Goal: Transaction & Acquisition: Purchase product/service

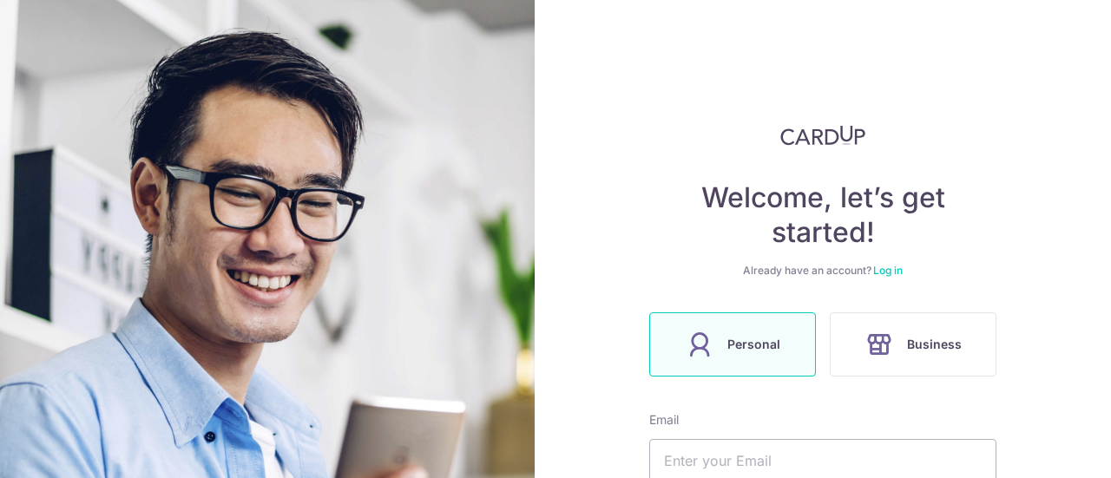
scroll to position [260, 0]
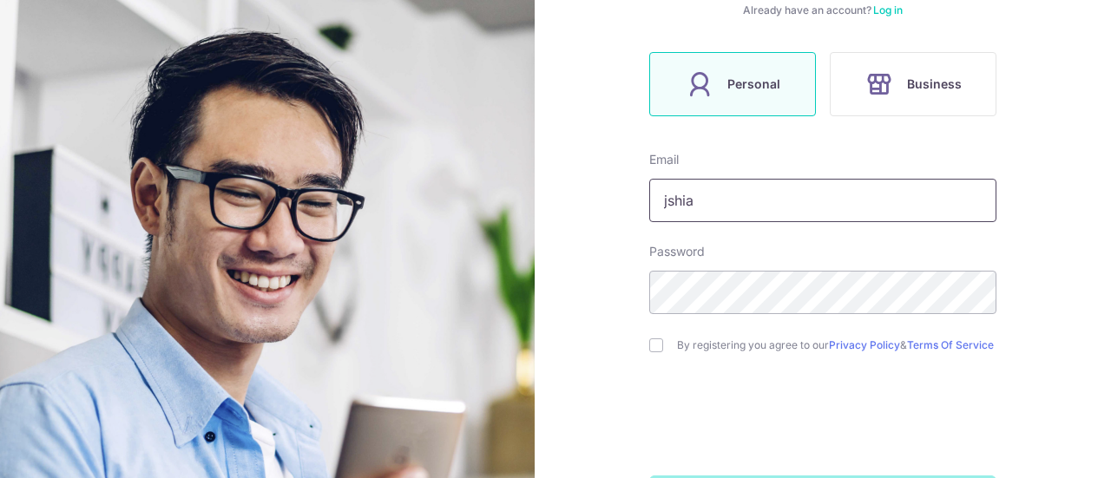
click at [769, 205] on input "jshia" at bounding box center [822, 200] width 347 height 43
type input "[EMAIL_ADDRESS][DOMAIN_NAME]"
click at [649, 343] on input "checkbox" at bounding box center [656, 346] width 14 height 14
checkbox input "true"
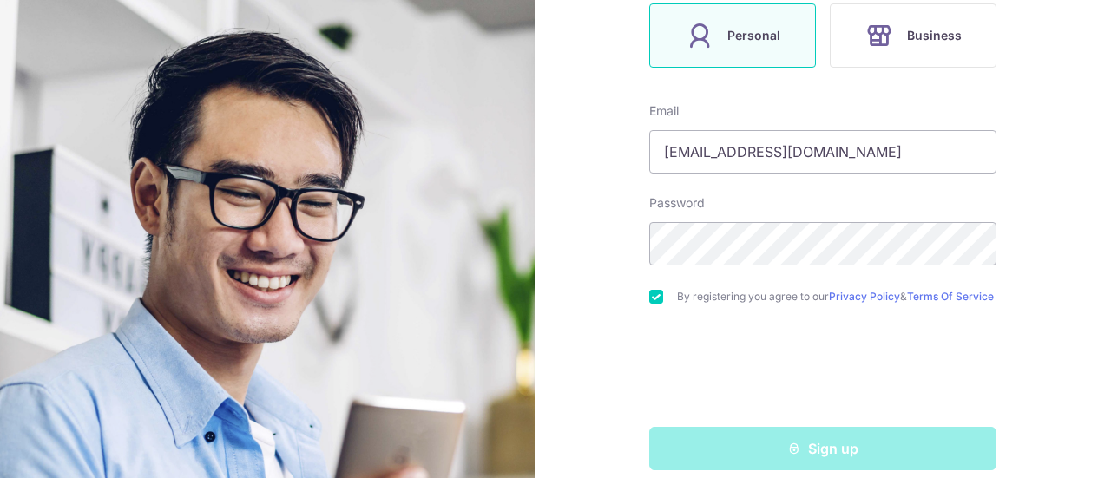
scroll to position [334, 0]
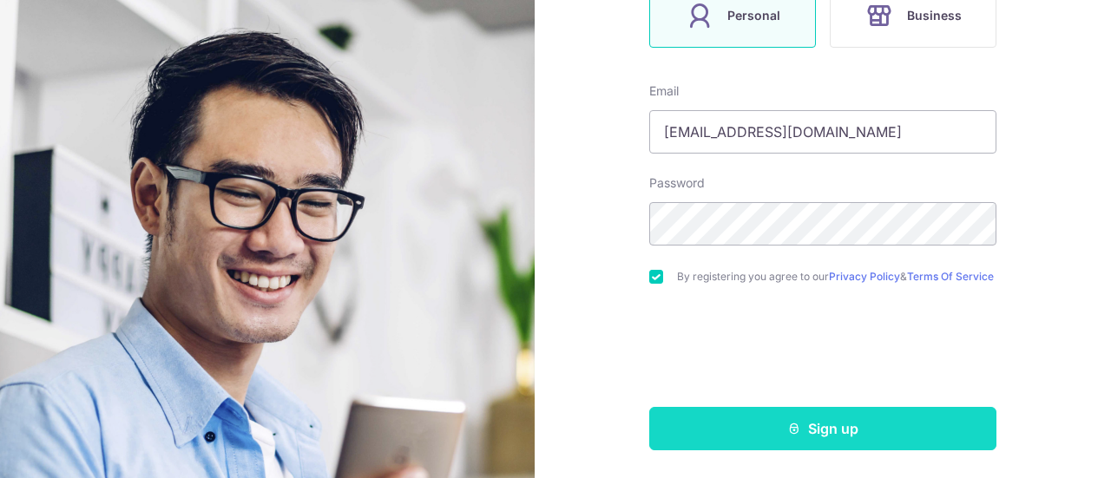
click at [833, 428] on button "Sign up" at bounding box center [822, 428] width 347 height 43
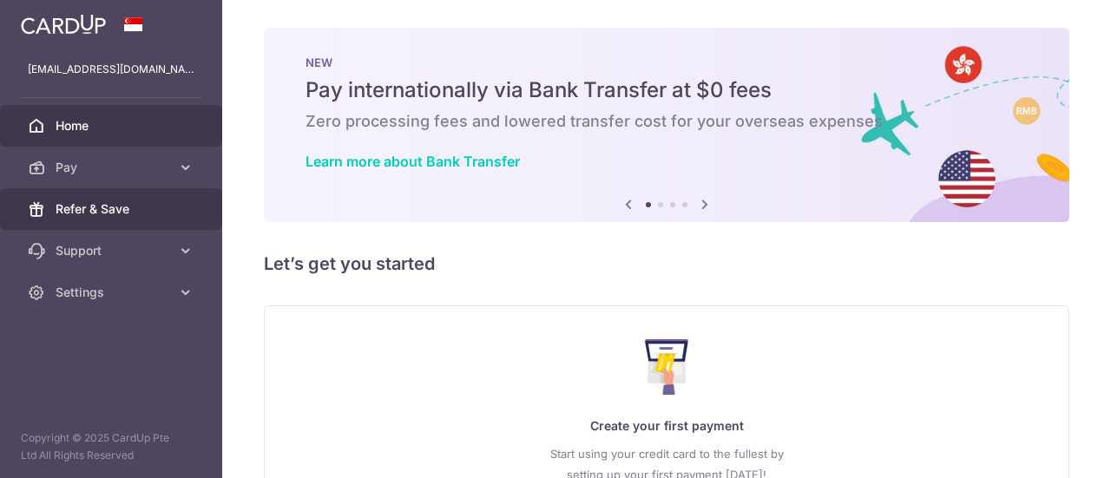
click at [158, 208] on span "Refer & Save" at bounding box center [113, 209] width 115 height 17
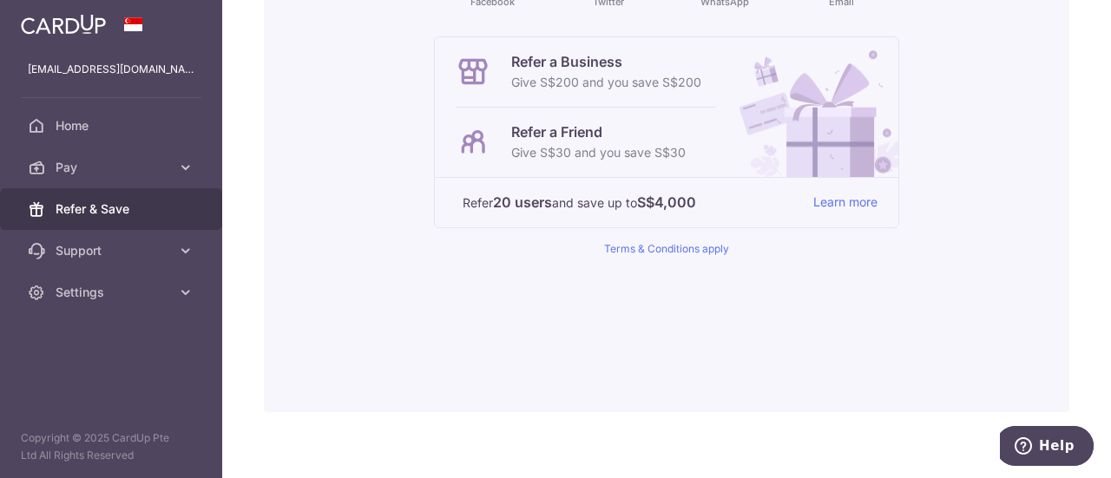
scroll to position [392, 0]
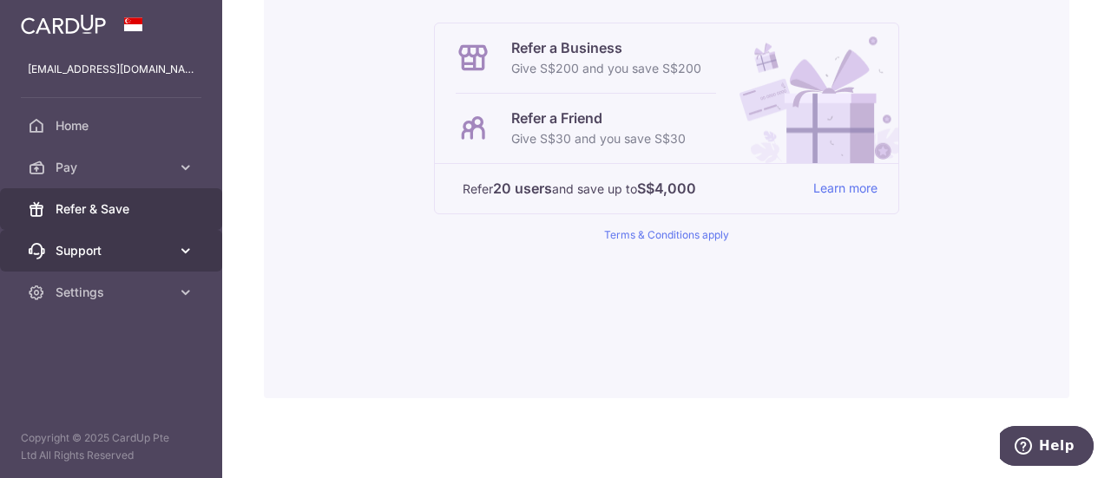
click at [168, 256] on span "Support" at bounding box center [113, 250] width 115 height 17
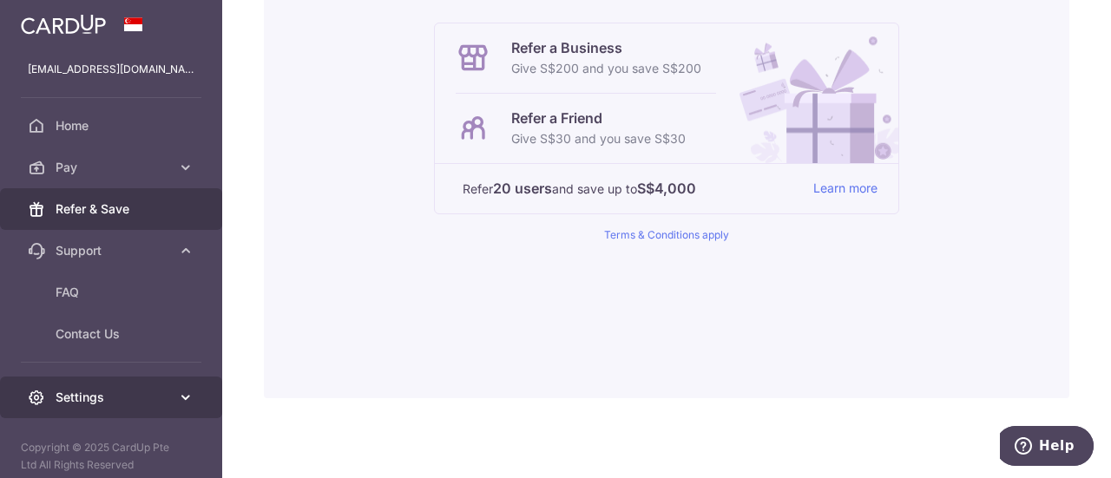
click at [179, 400] on icon at bounding box center [185, 397] width 17 height 17
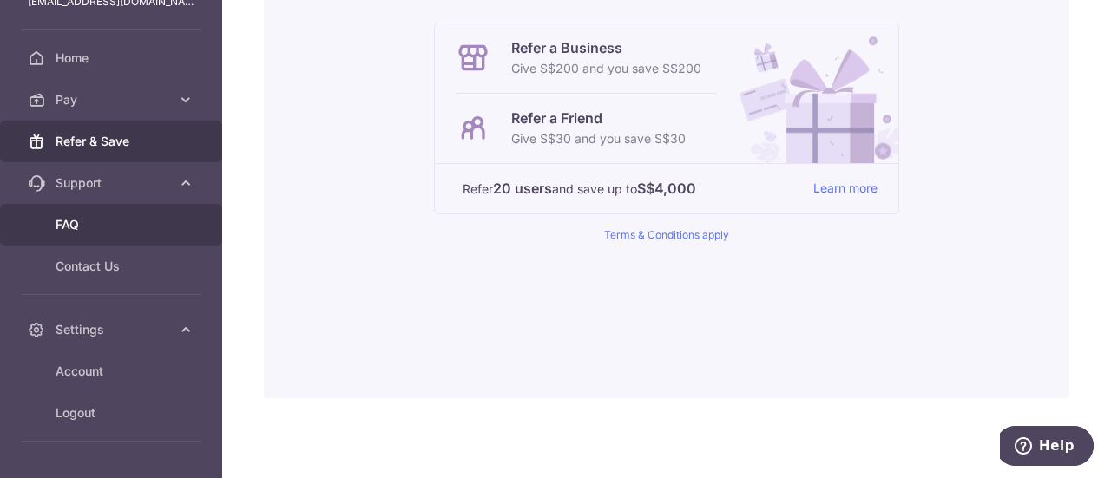
scroll to position [113, 0]
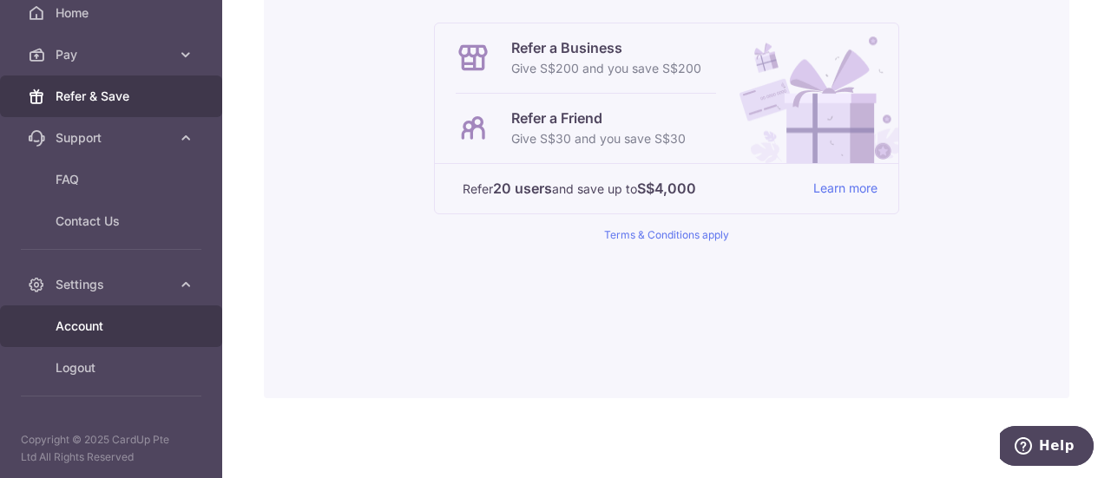
click at [73, 322] on span "Account" at bounding box center [113, 326] width 115 height 17
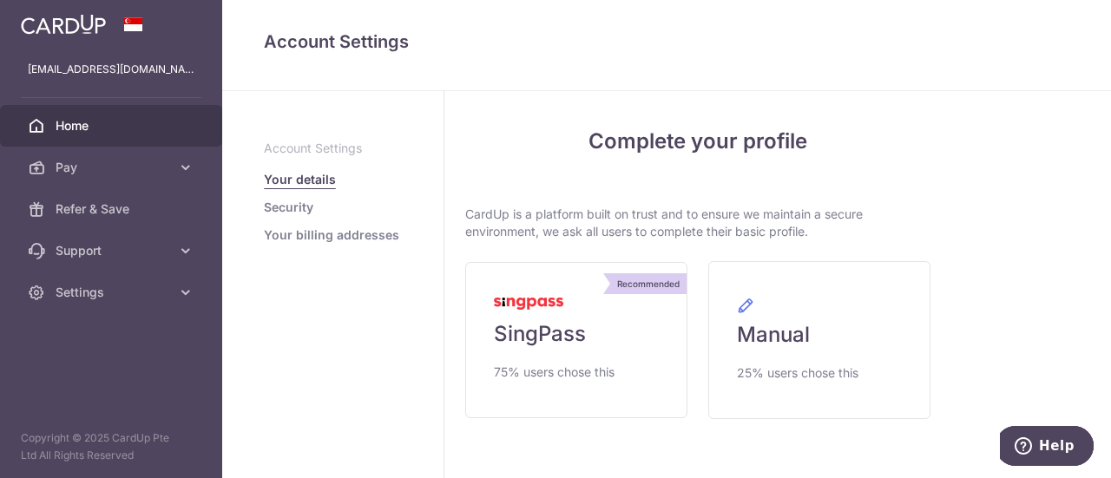
click at [89, 133] on span "Home" at bounding box center [113, 125] width 115 height 17
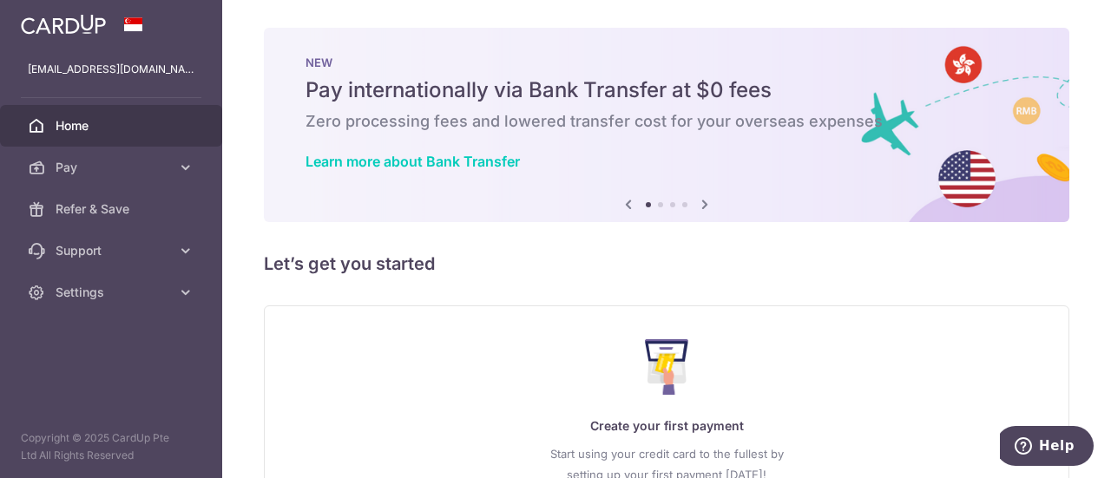
scroll to position [155, 0]
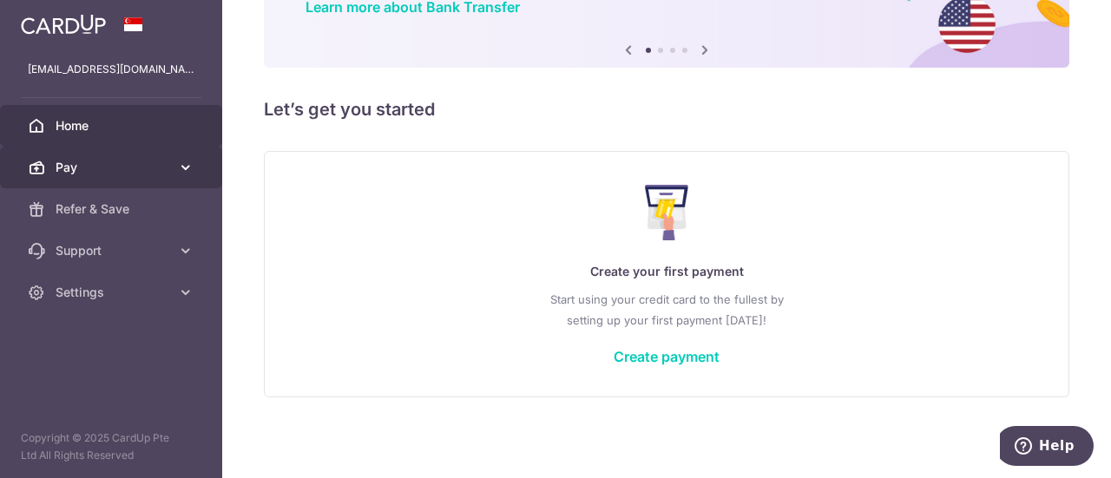
click at [64, 174] on span "Pay" at bounding box center [113, 167] width 115 height 17
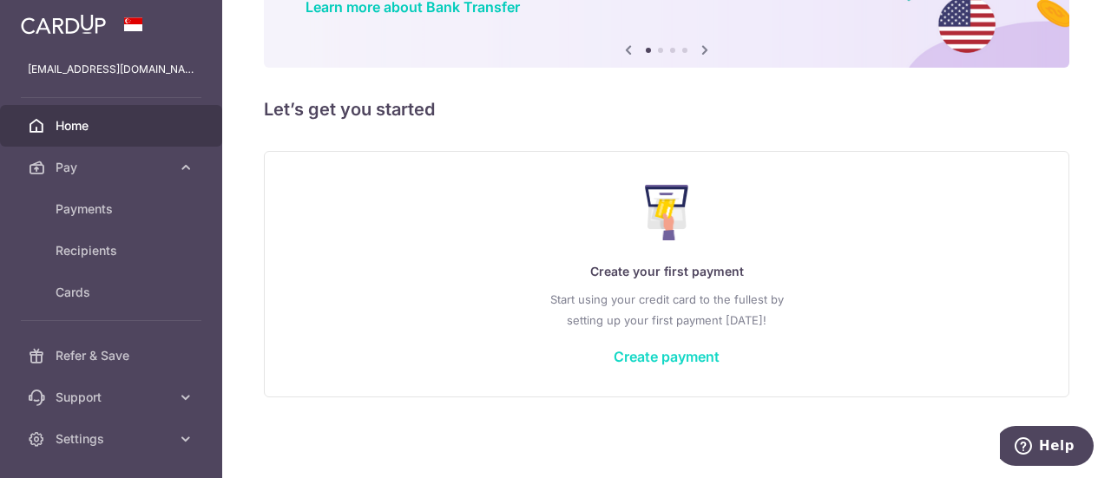
click at [644, 359] on link "Create payment" at bounding box center [667, 356] width 106 height 17
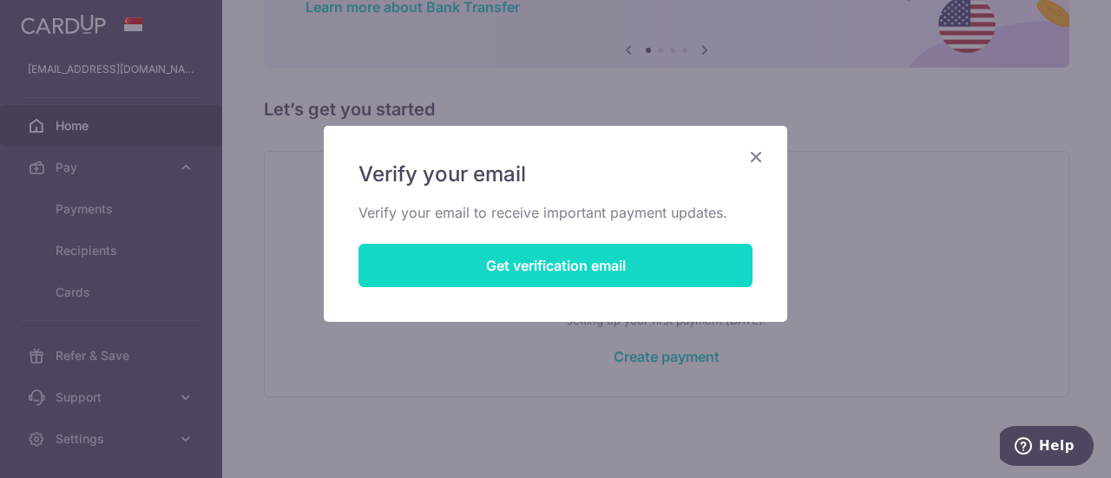
drag, startPoint x: 550, startPoint y: 261, endPoint x: 554, endPoint y: 247, distance: 15.2
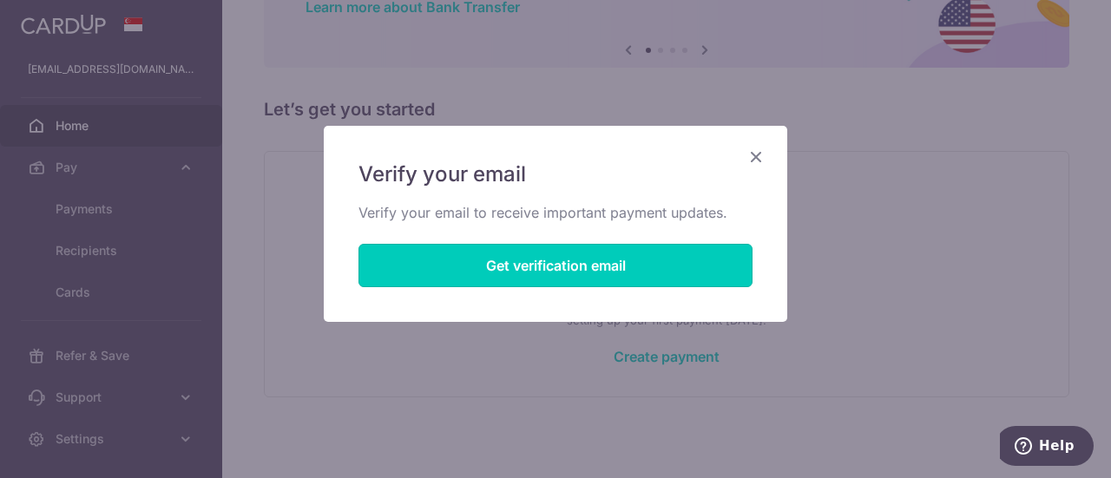
click at [550, 260] on button "Get verification email" at bounding box center [556, 265] width 394 height 43
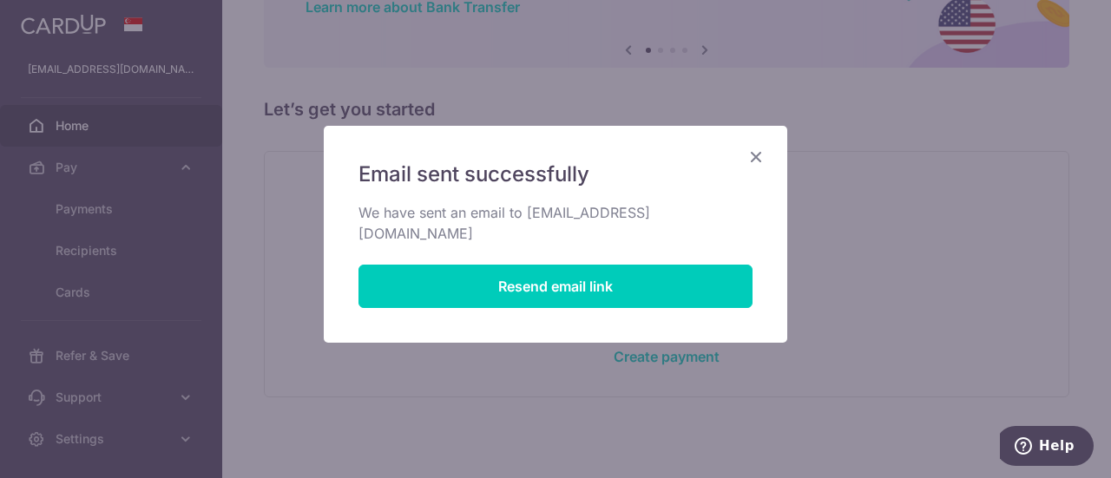
click at [750, 155] on icon "Close" at bounding box center [756, 157] width 21 height 22
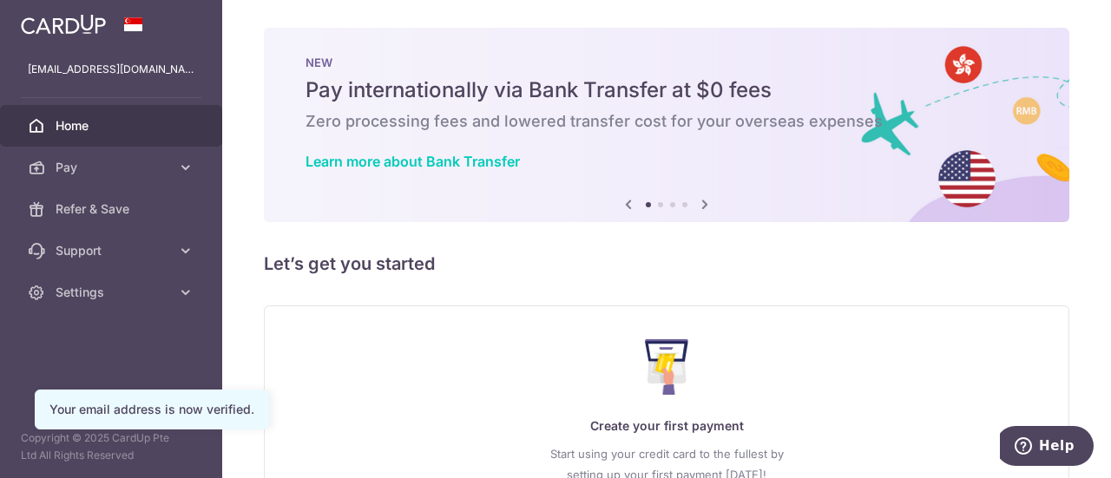
click at [699, 206] on icon at bounding box center [704, 205] width 21 height 22
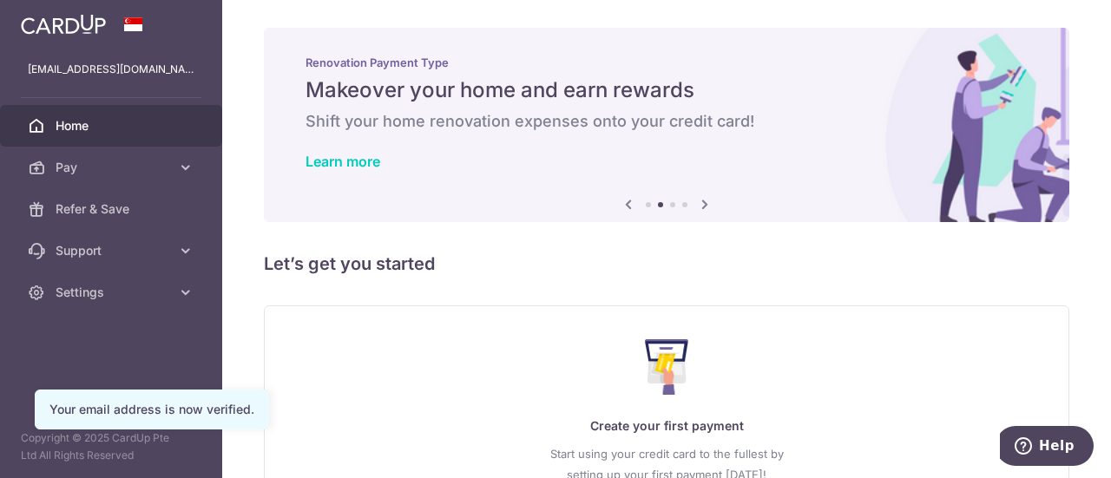
click at [703, 206] on icon at bounding box center [704, 205] width 21 height 22
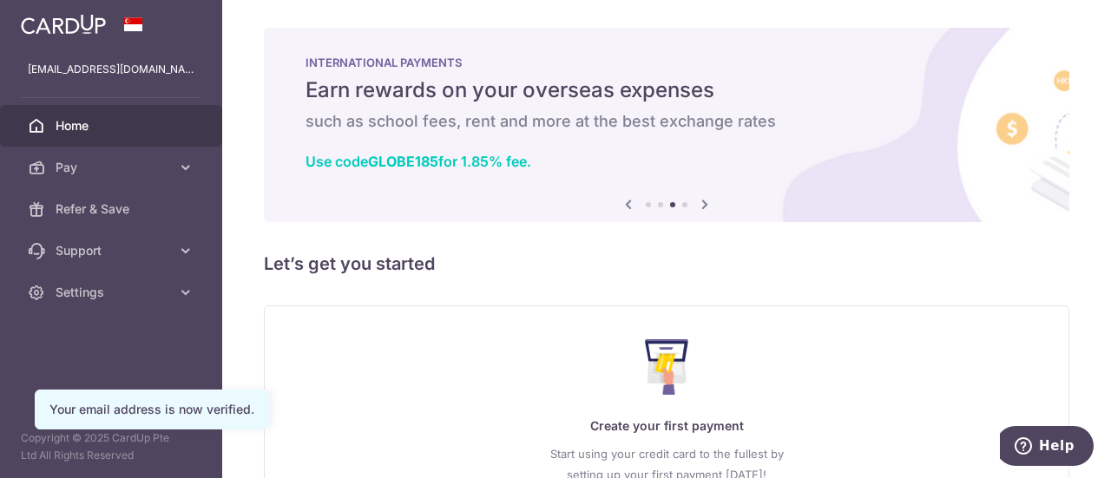
click at [703, 206] on icon at bounding box center [704, 205] width 21 height 22
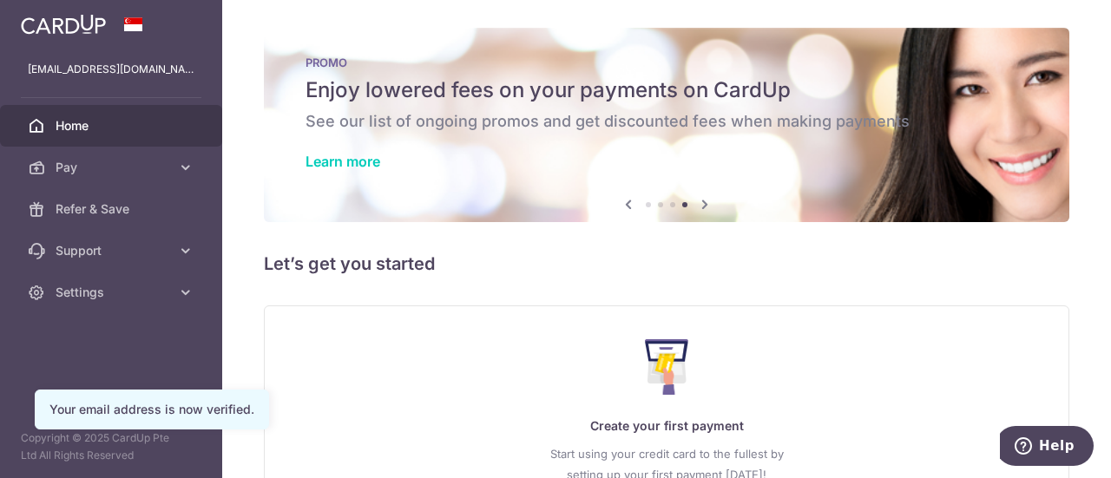
click at [622, 205] on icon at bounding box center [628, 205] width 21 height 22
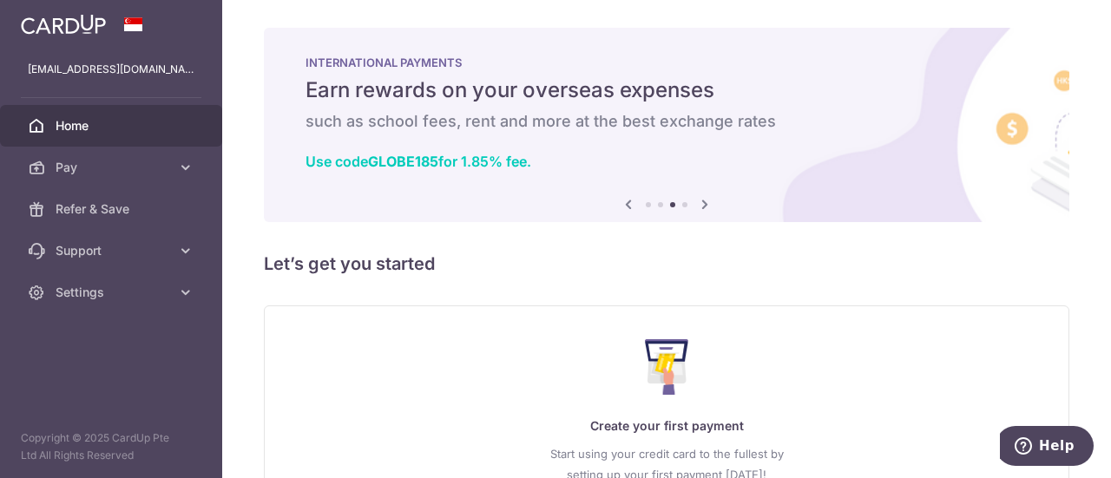
click at [622, 205] on icon at bounding box center [628, 205] width 21 height 22
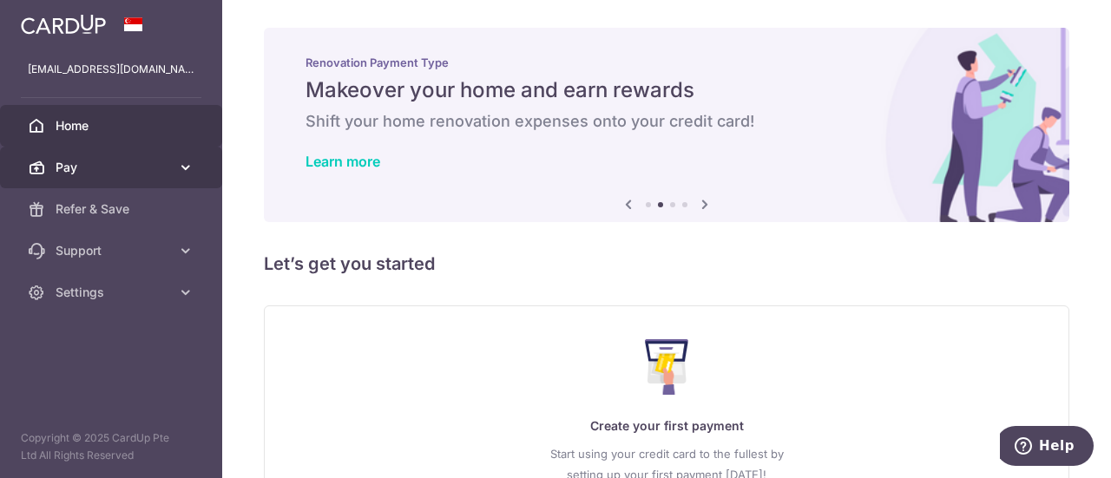
click at [73, 165] on span "Pay" at bounding box center [113, 167] width 115 height 17
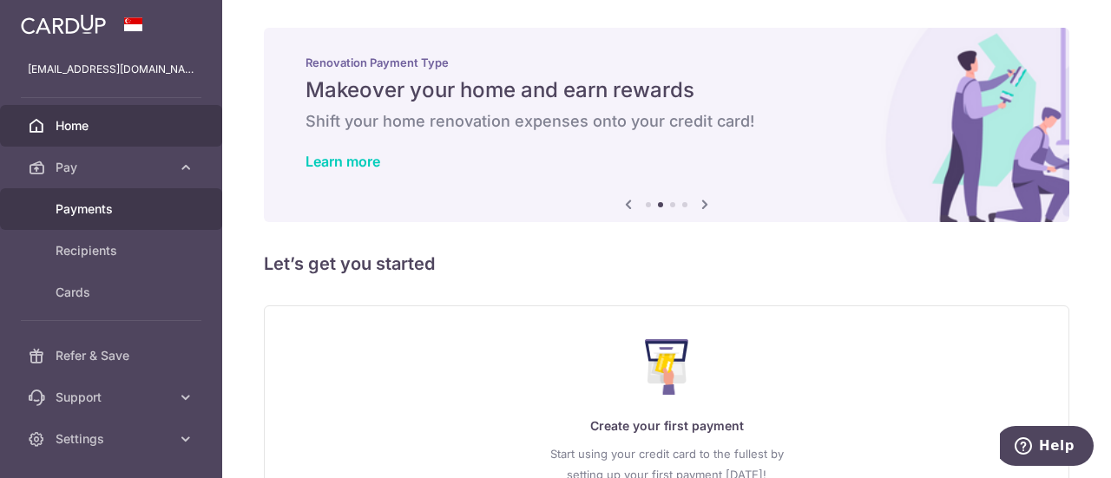
click at [72, 216] on span "Payments" at bounding box center [113, 209] width 115 height 17
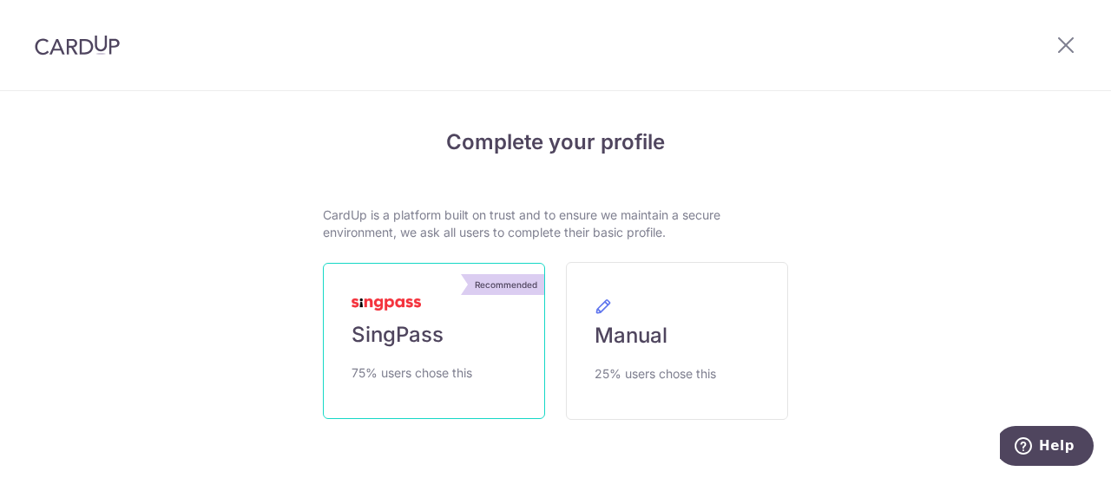
click at [465, 322] on link "Recommended SingPass 75% users chose this" at bounding box center [434, 341] width 222 height 156
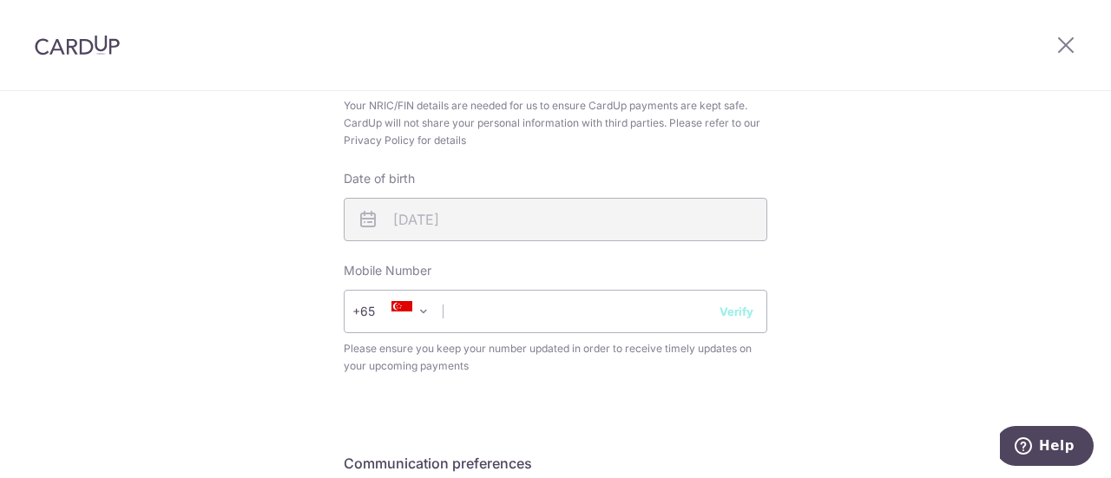
scroll to position [694, 0]
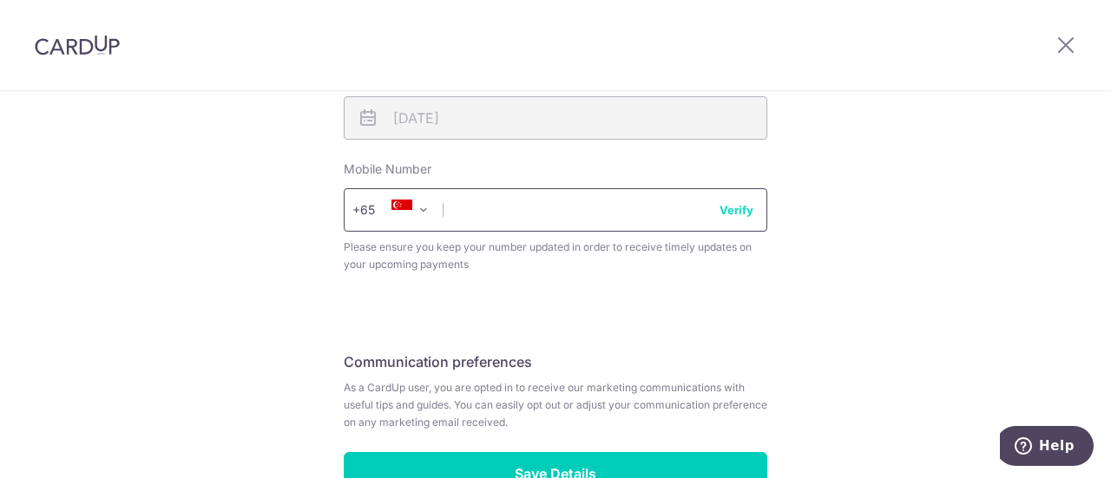
click at [481, 210] on input "text" at bounding box center [556, 209] width 424 height 43
type input "89519462"
click at [734, 213] on button "Verify" at bounding box center [737, 209] width 34 height 17
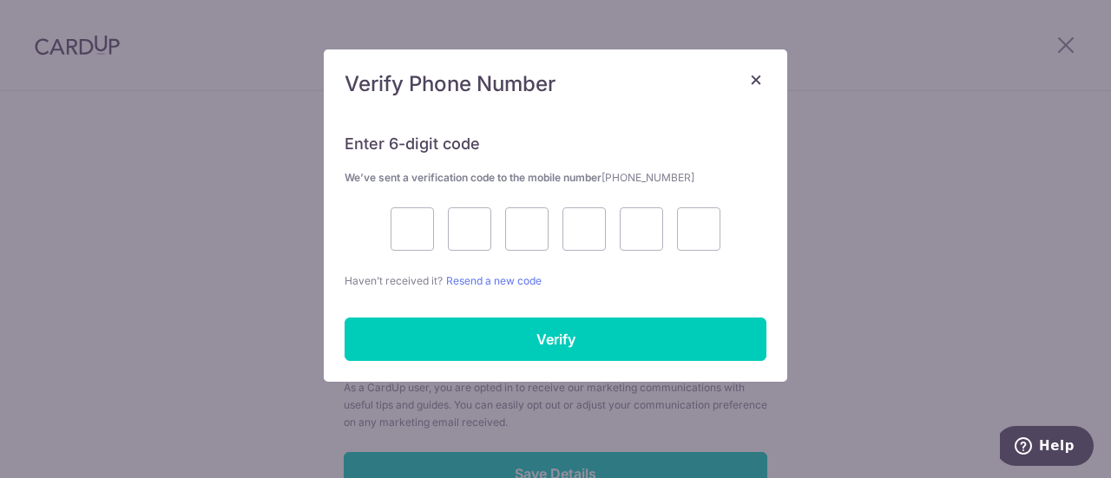
click at [444, 230] on div at bounding box center [556, 228] width 422 height 43
click at [24, 285] on div "× Verify Phone Number Enter 6-digit code We’ve sent a verification code to the …" at bounding box center [555, 239] width 1111 height 478
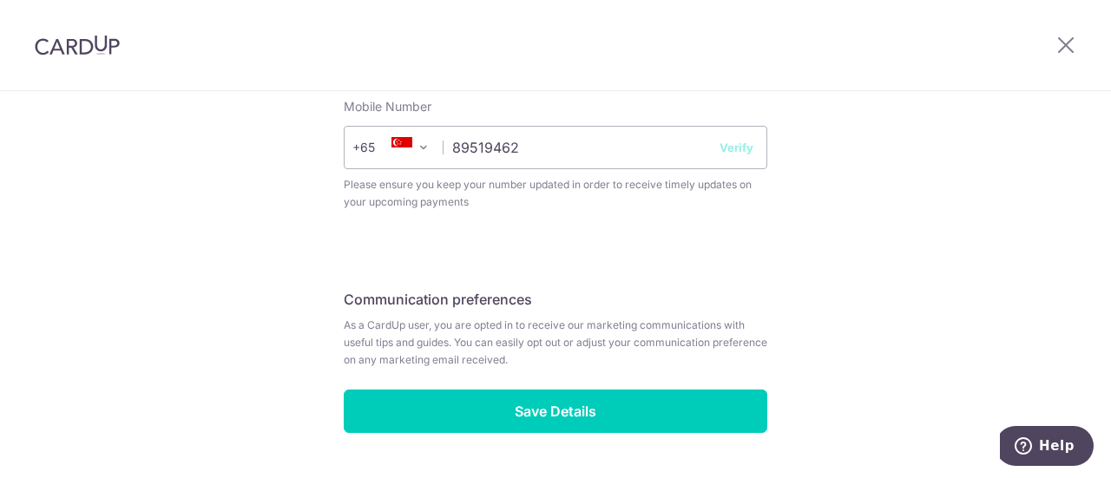
scroll to position [781, 0]
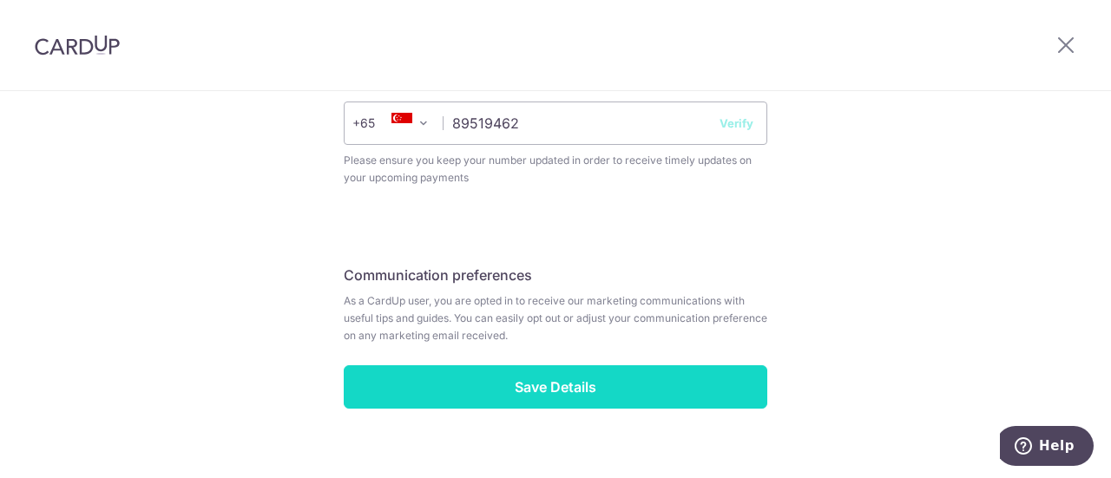
click at [578, 381] on input "Save Details" at bounding box center [556, 386] width 424 height 43
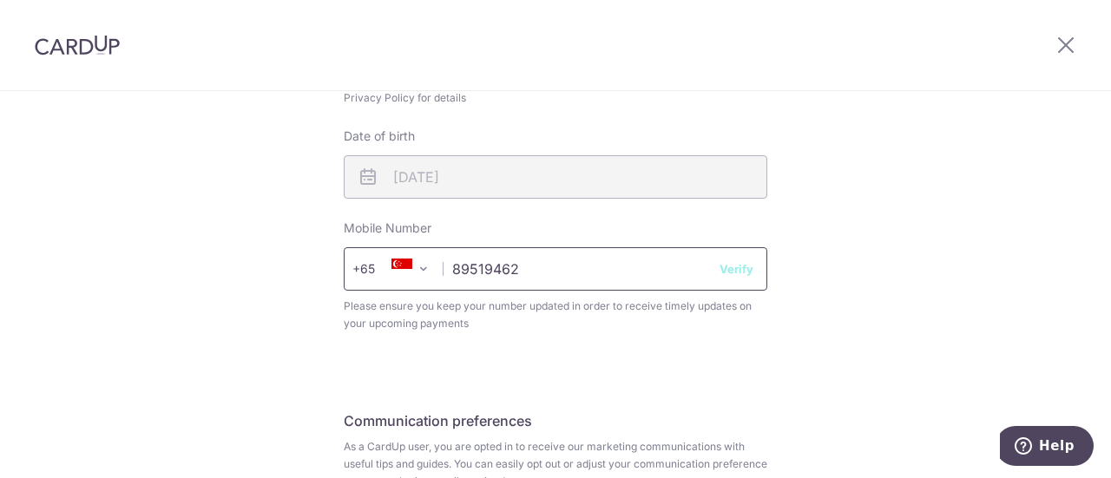
scroll to position [608, 0]
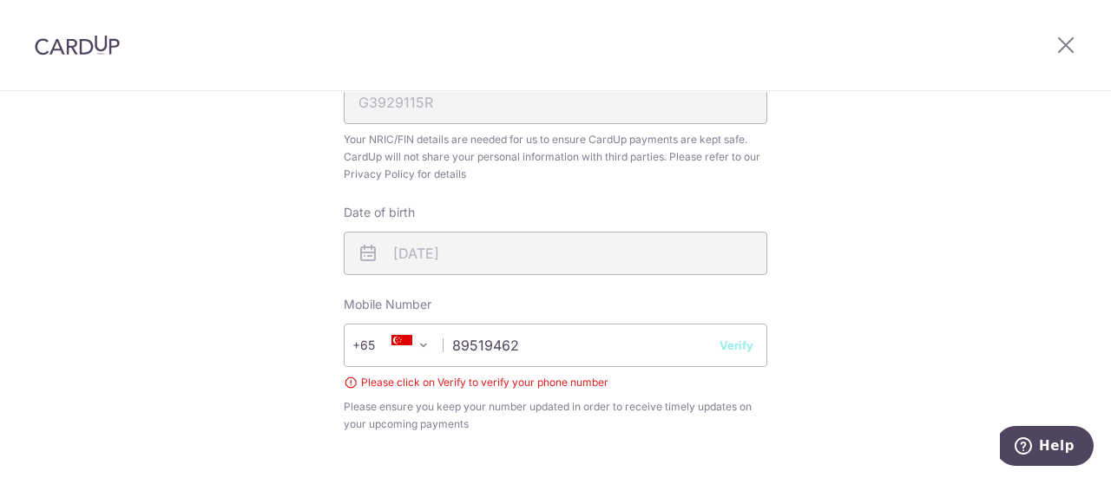
scroll to position [570, 0]
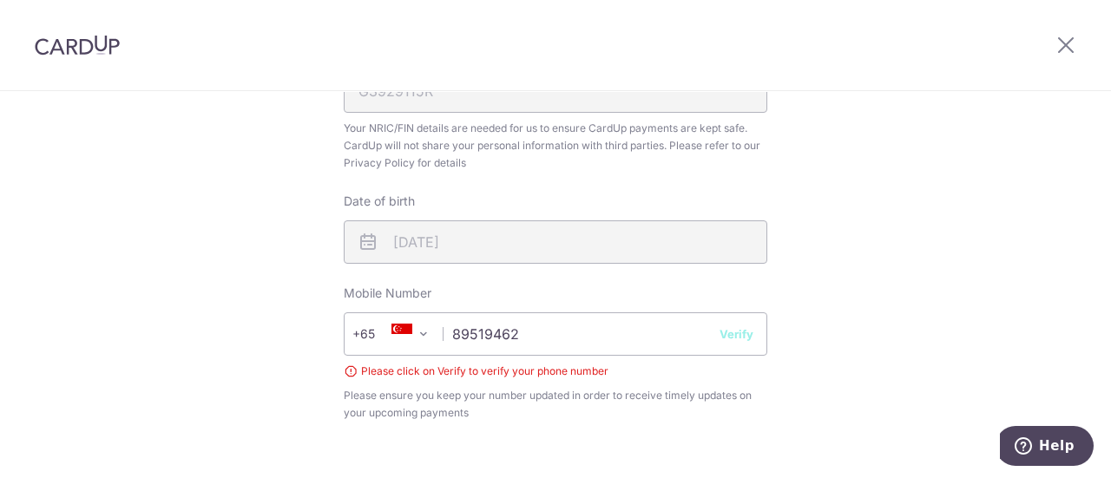
click at [398, 335] on icon at bounding box center [402, 334] width 21 height 21
click at [421, 337] on span at bounding box center [423, 334] width 21 height 21
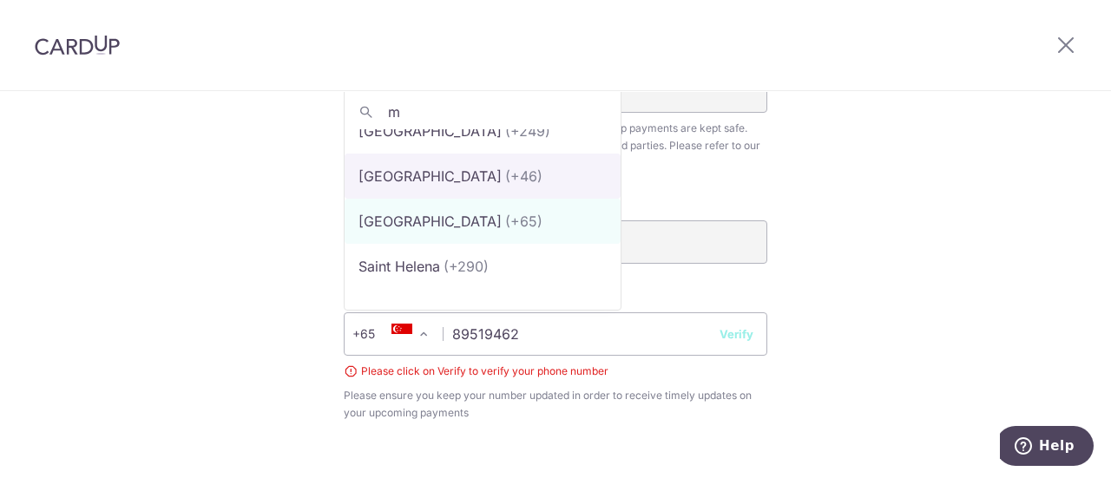
scroll to position [0, 0]
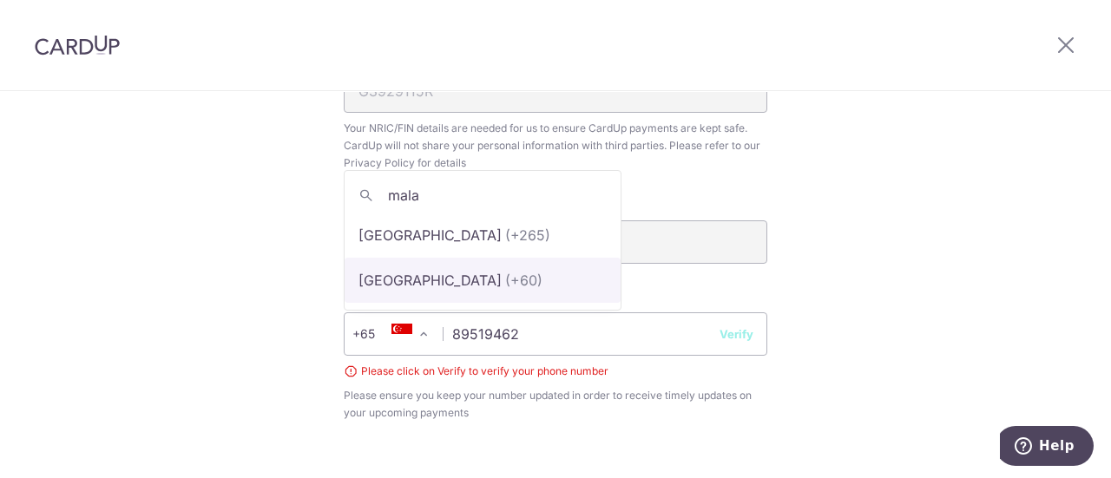
type input "mala"
select select "159"
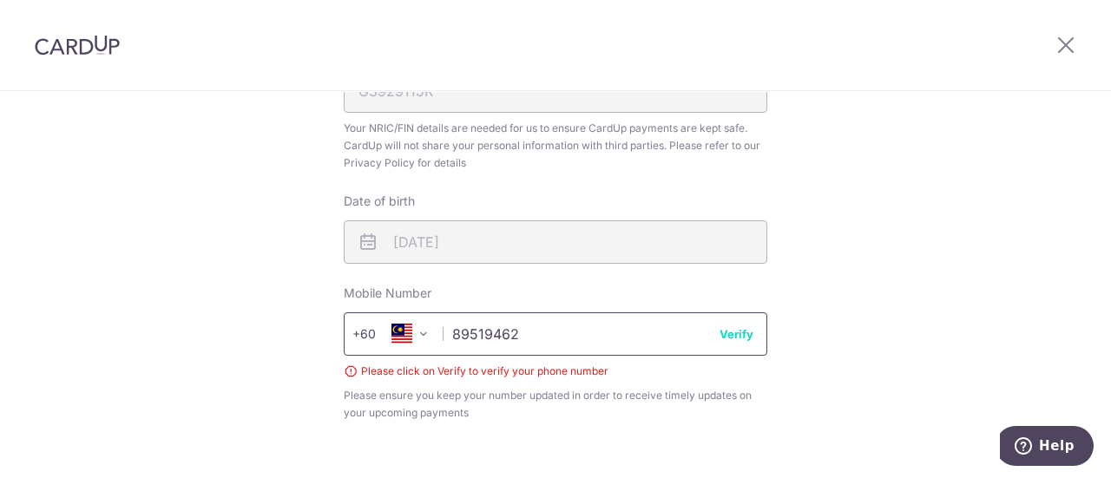
drag, startPoint x: 528, startPoint y: 331, endPoint x: 398, endPoint y: 325, distance: 130.4
click at [398, 325] on div "+376 +971 +93 +1268 +1264 +355 +374 +244 +0 +54 +1684 +43 +61 +297 +358 +994 +3…" at bounding box center [556, 334] width 424 height 43
type input "183639466"
click at [736, 336] on button "Verify" at bounding box center [737, 334] width 34 height 17
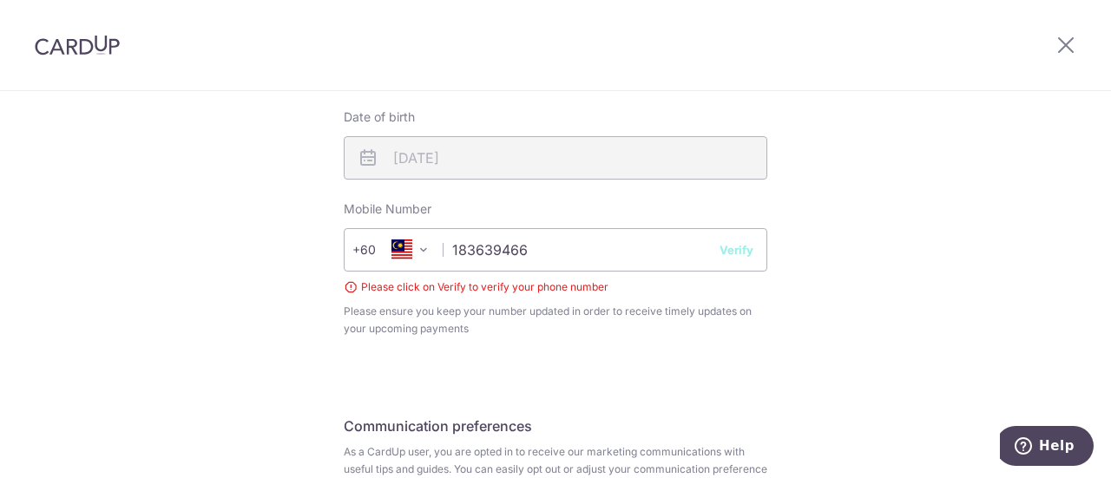
scroll to position [744, 0]
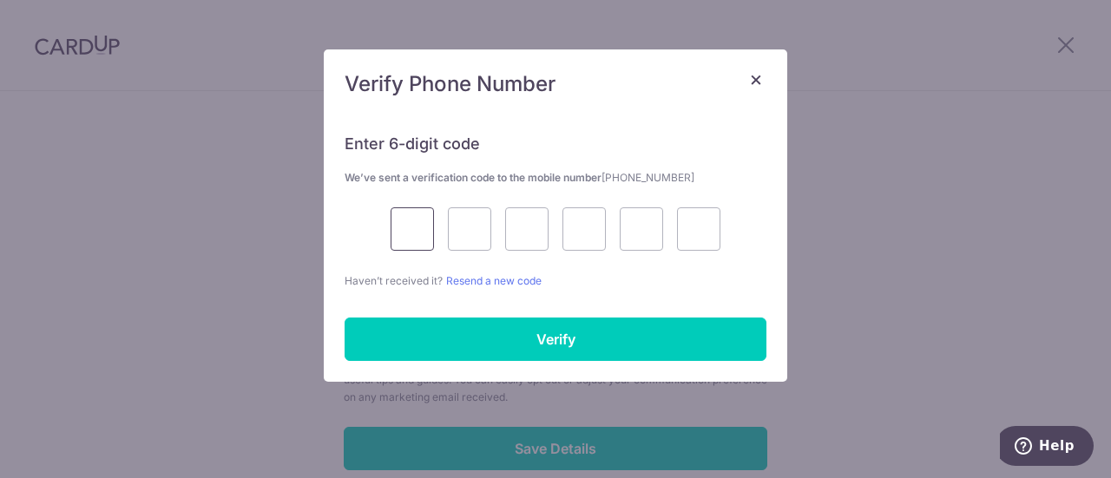
click at [418, 220] on input "text" at bounding box center [412, 228] width 43 height 43
type input "8"
type input "1"
type input "0"
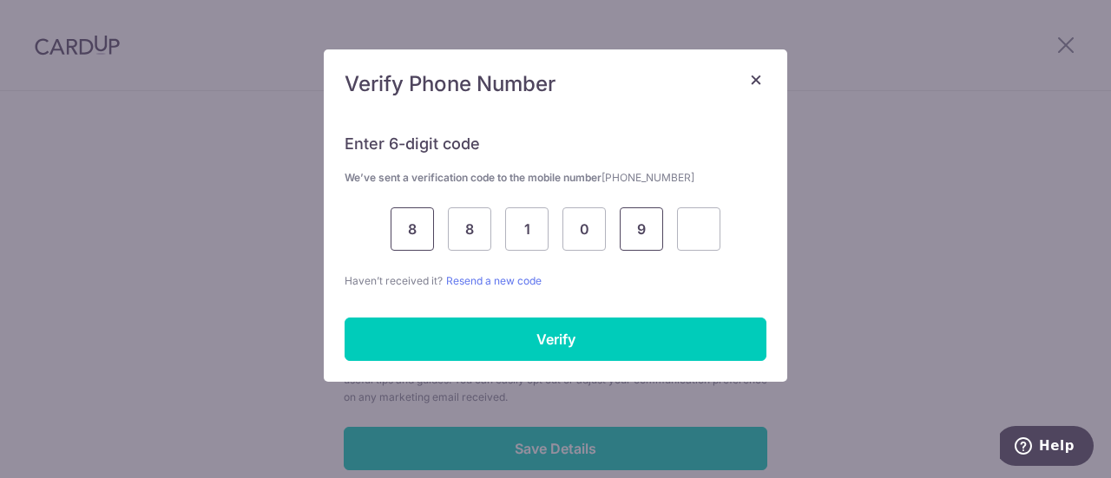
type input "9"
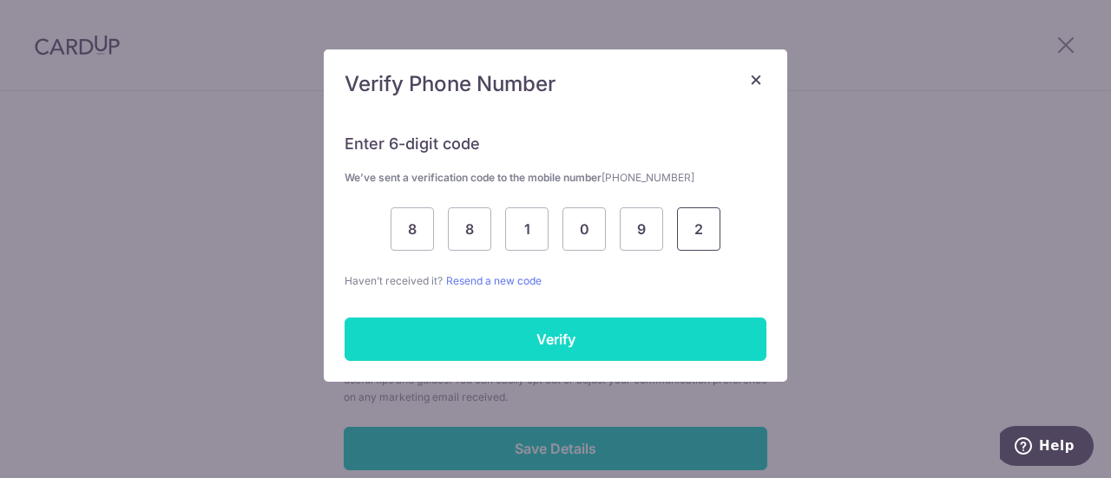
type input "2"
click at [599, 343] on input "Verify" at bounding box center [556, 339] width 422 height 43
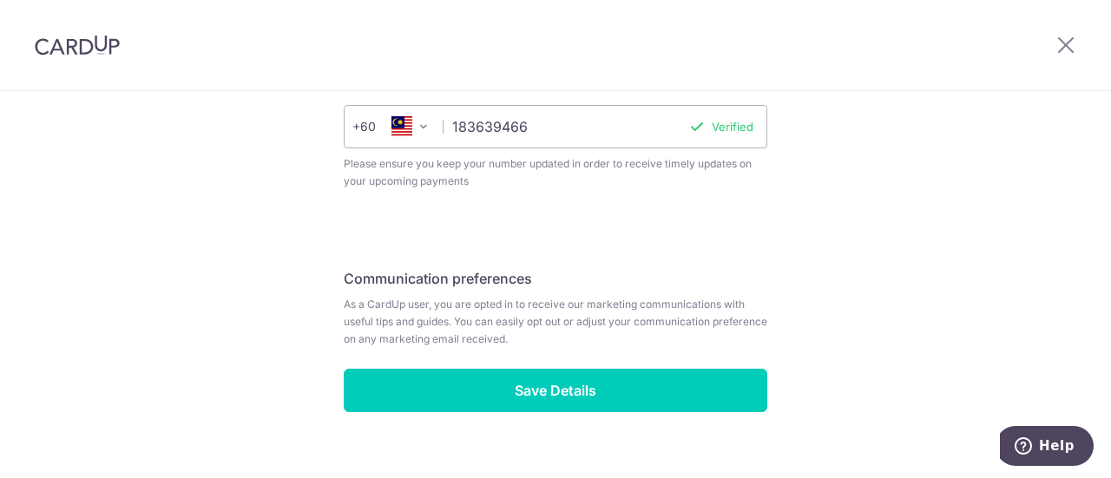
scroll to position [806, 0]
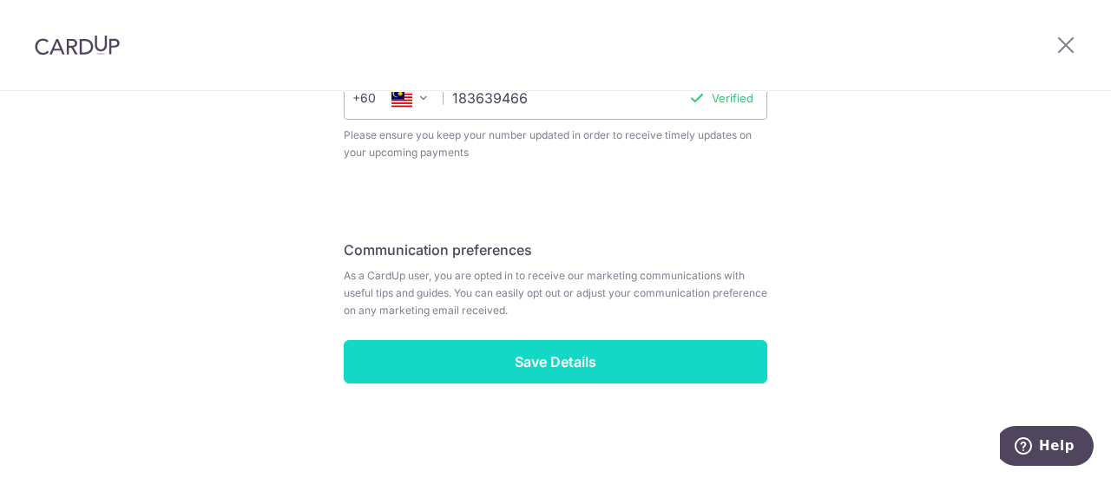
click at [521, 351] on input "Save Details" at bounding box center [556, 361] width 424 height 43
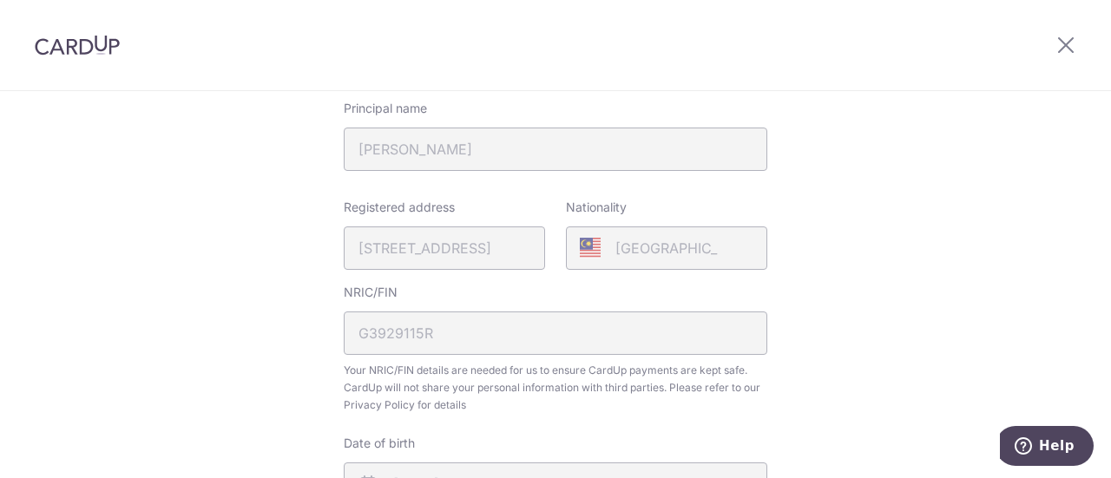
scroll to position [347, 0]
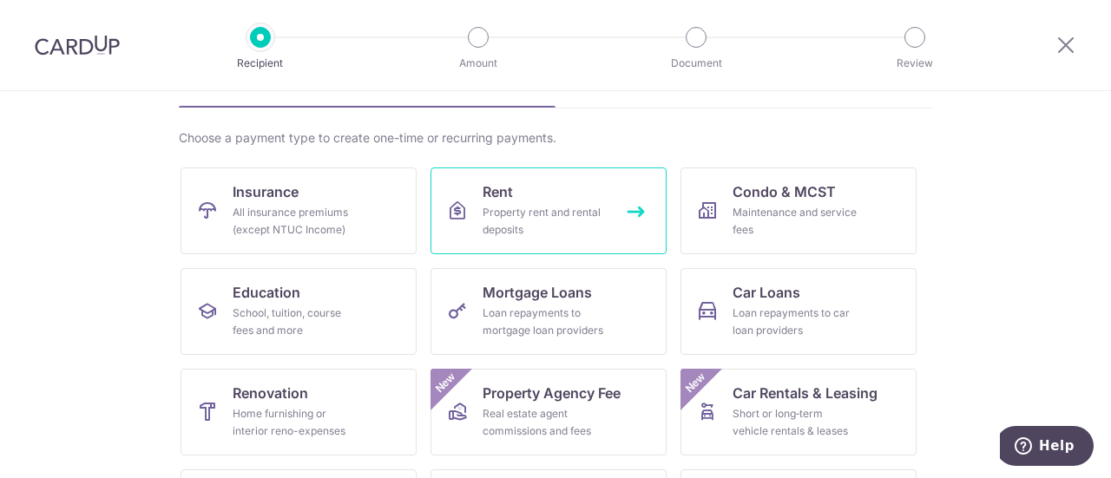
scroll to position [174, 0]
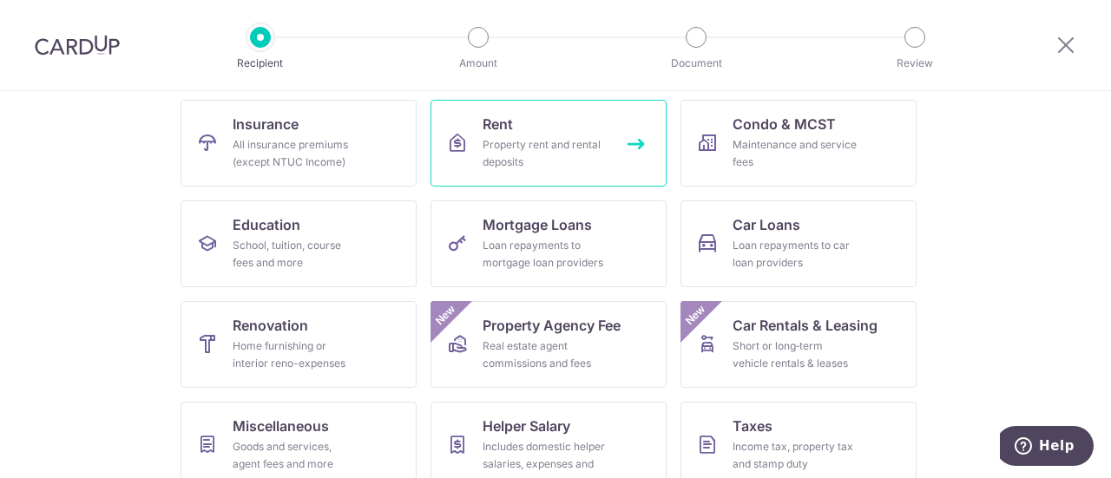
click at [545, 143] on div "Property rent and rental deposits" at bounding box center [545, 153] width 125 height 35
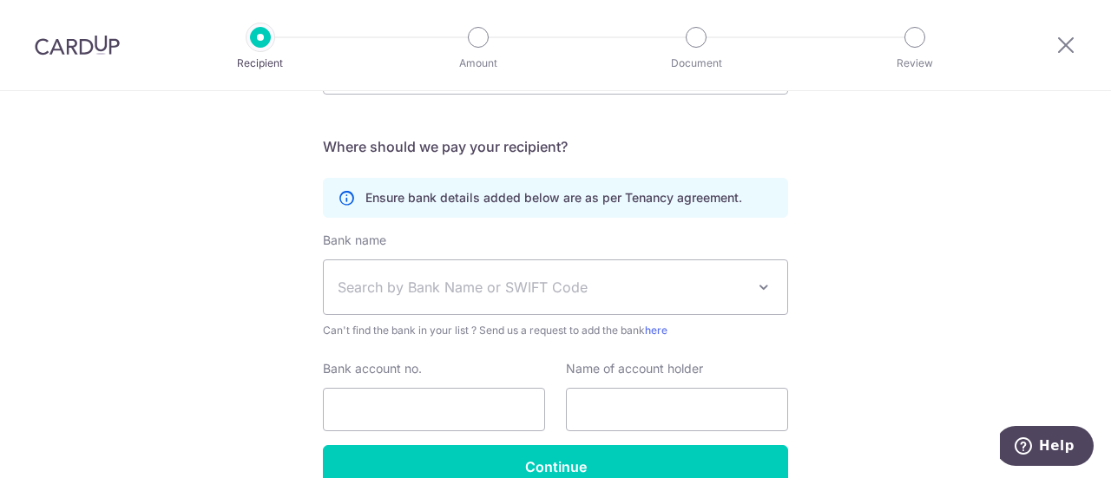
scroll to position [260, 0]
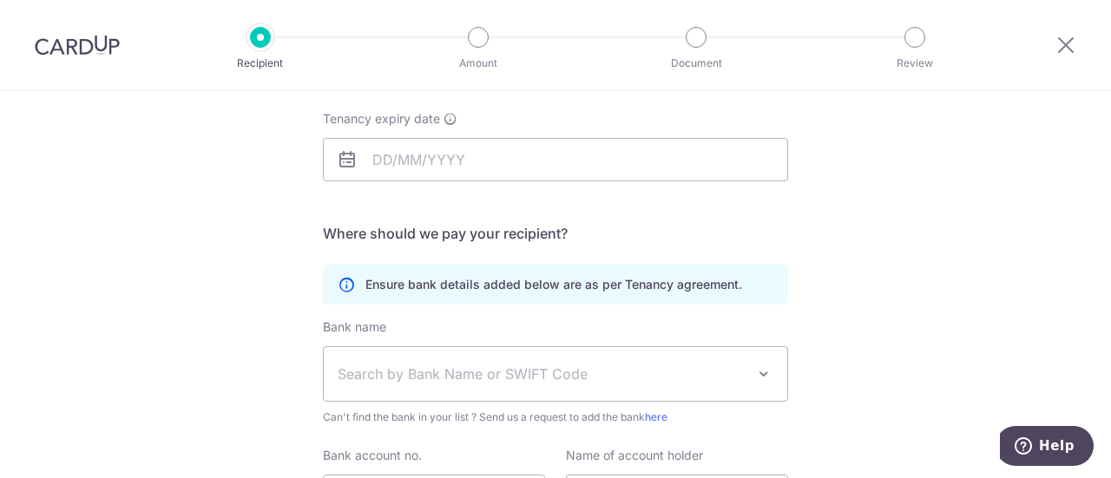
click at [338, 160] on icon at bounding box center [347, 159] width 21 height 21
click at [412, 163] on input "Tenancy expiry date" at bounding box center [555, 159] width 465 height 43
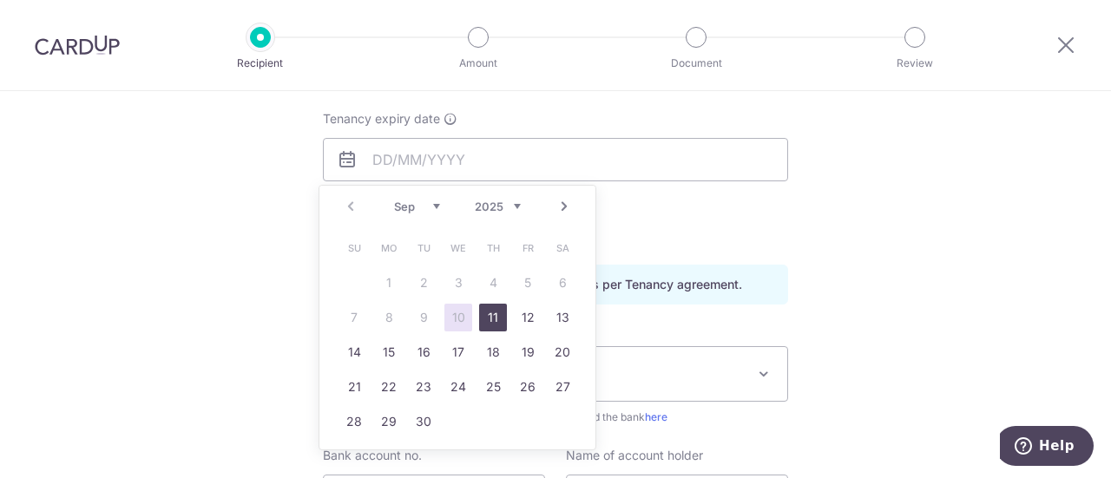
click at [490, 326] on link "11" at bounding box center [493, 318] width 28 height 28
type input "[DATE]"
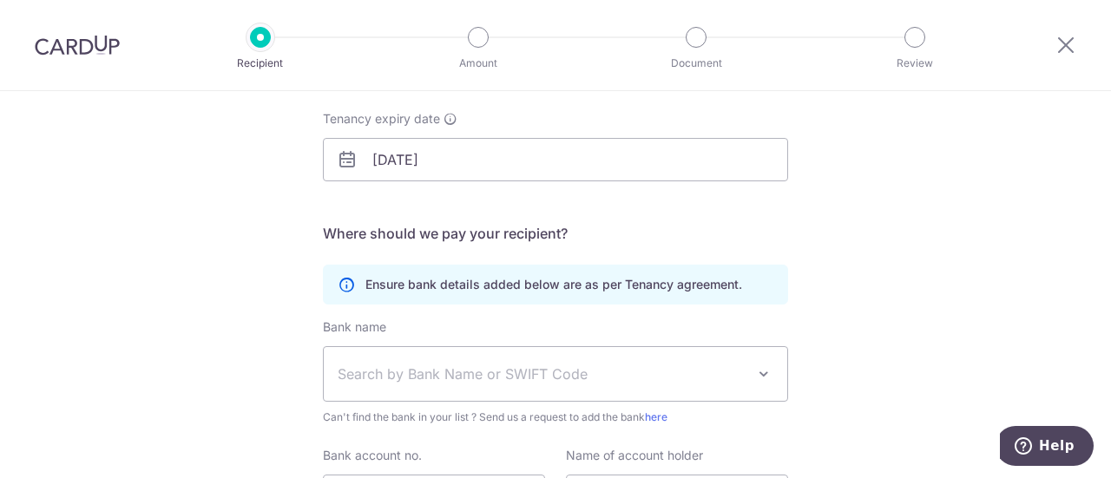
scroll to position [174, 0]
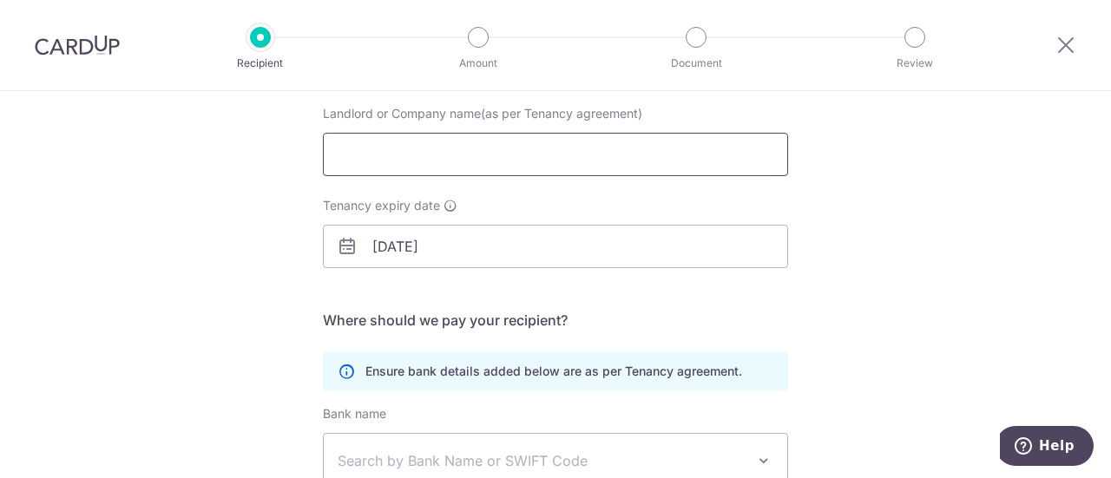
click at [426, 156] on input "Landlord or Company name(as per Tenancy agreement)" at bounding box center [555, 154] width 465 height 43
click at [370, 145] on input "Landlord or Company name(as per Tenancy agreement)" at bounding box center [555, 154] width 465 height 43
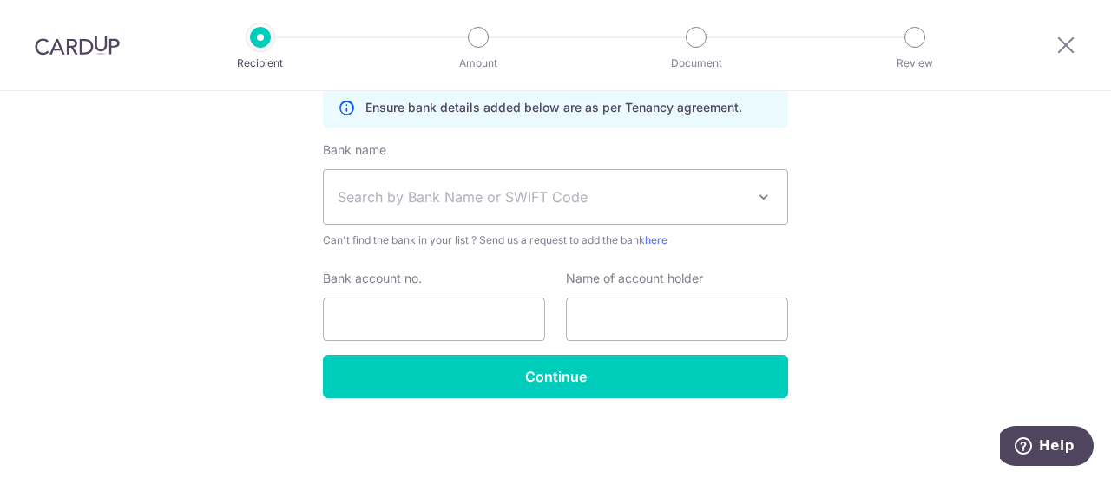
scroll to position [351, 0]
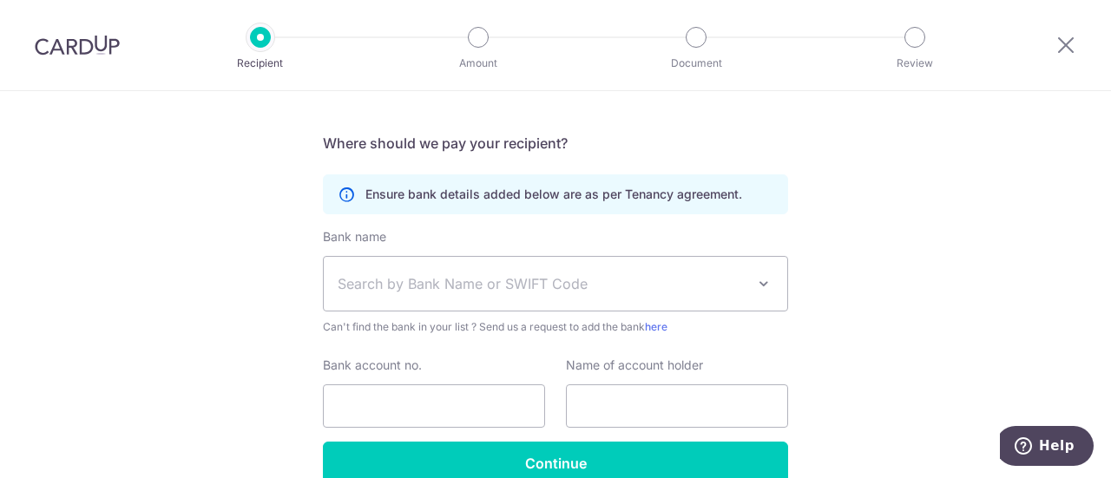
click at [598, 283] on span "Search by Bank Name or SWIFT Code" at bounding box center [542, 283] width 408 height 21
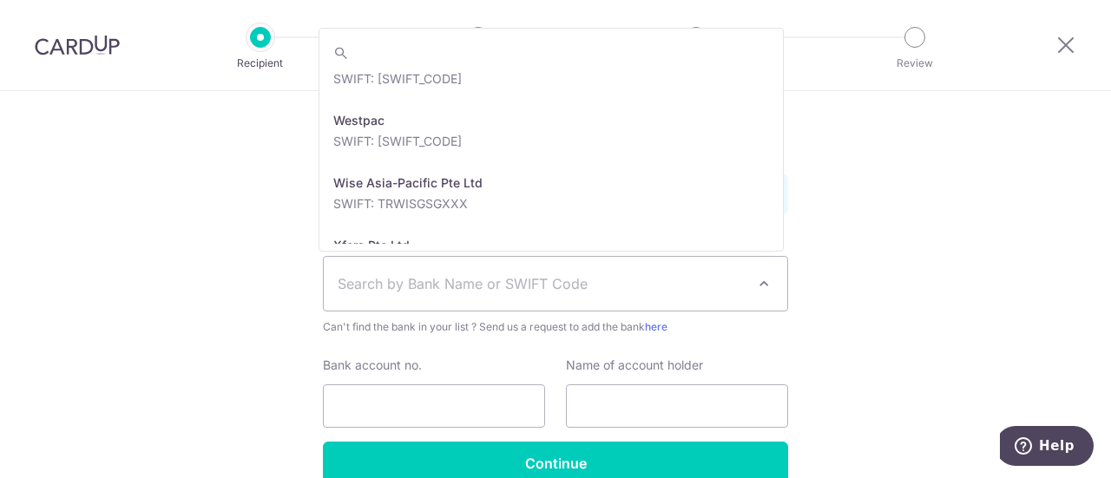
scroll to position [3952, 0]
